Goal: Task Accomplishment & Management: Manage account settings

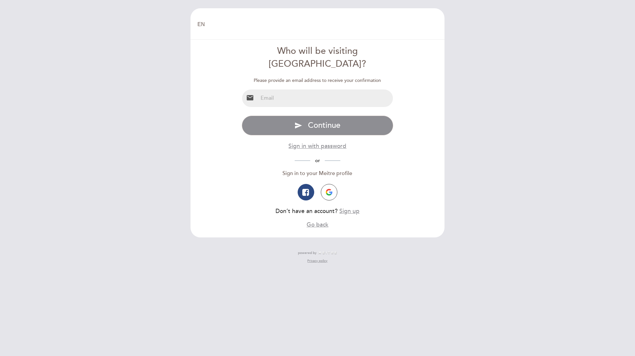
click at [295, 90] on input "email" at bounding box center [325, 99] width 135 height 18
type input "[EMAIL_ADDRESS][DOMAIN_NAME]"
click at [261, 138] on div "Specify email Invalid email type password send Continue Sign in with password o…" at bounding box center [318, 172] width 152 height 113
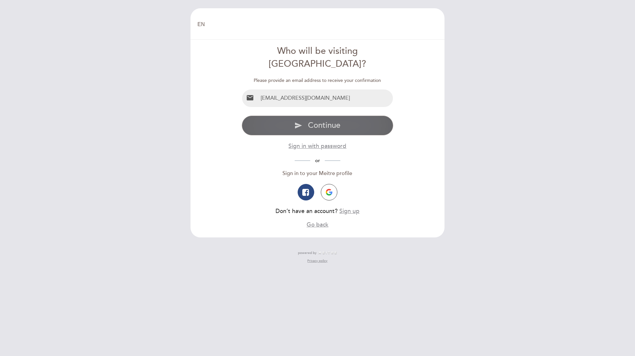
click at [290, 116] on button "send Continue" at bounding box center [318, 126] width 152 height 20
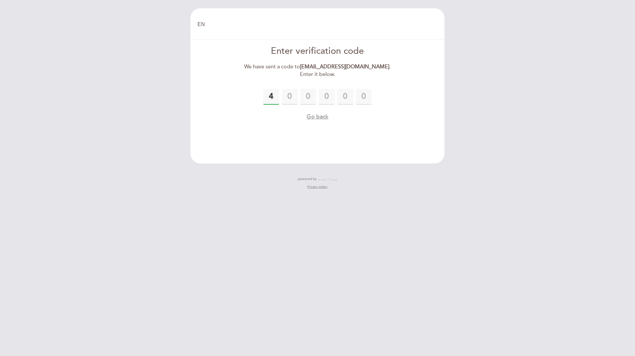
type input "4"
type input "2"
type input "3"
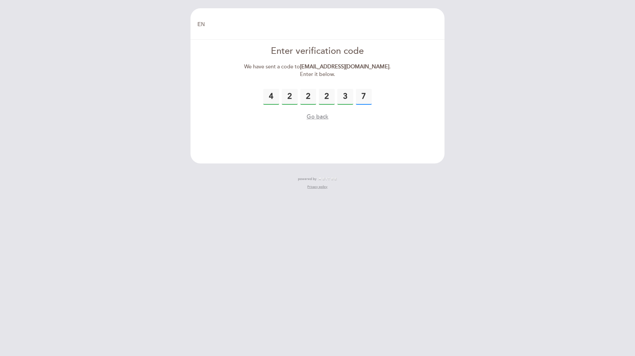
type input "7"
